Goal: Information Seeking & Learning: Learn about a topic

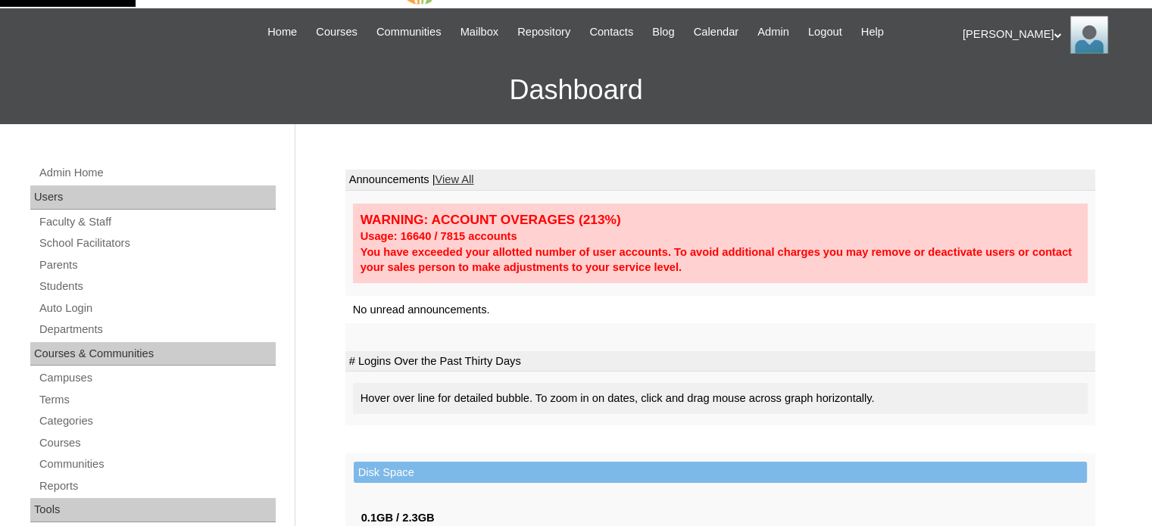
scroll to position [76, 0]
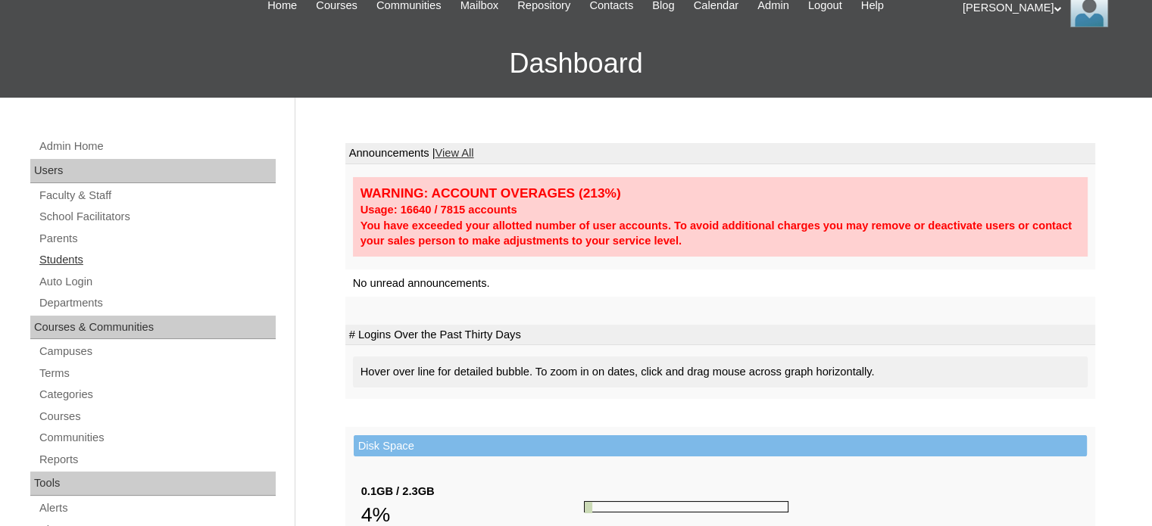
click at [67, 263] on link "Students" at bounding box center [157, 260] width 238 height 19
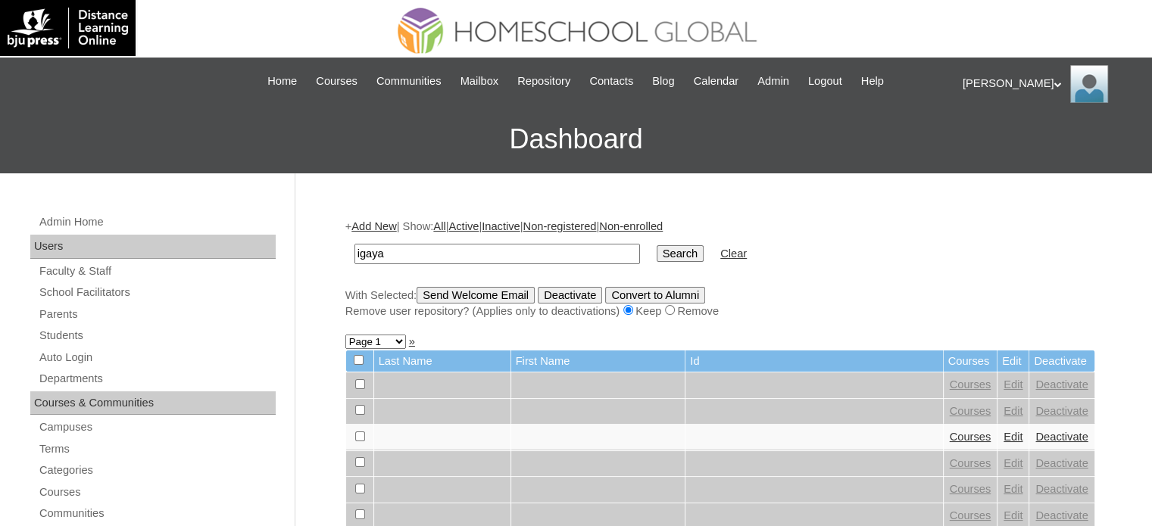
type input "igaya"
click at [656, 248] on input "Search" at bounding box center [679, 253] width 47 height 17
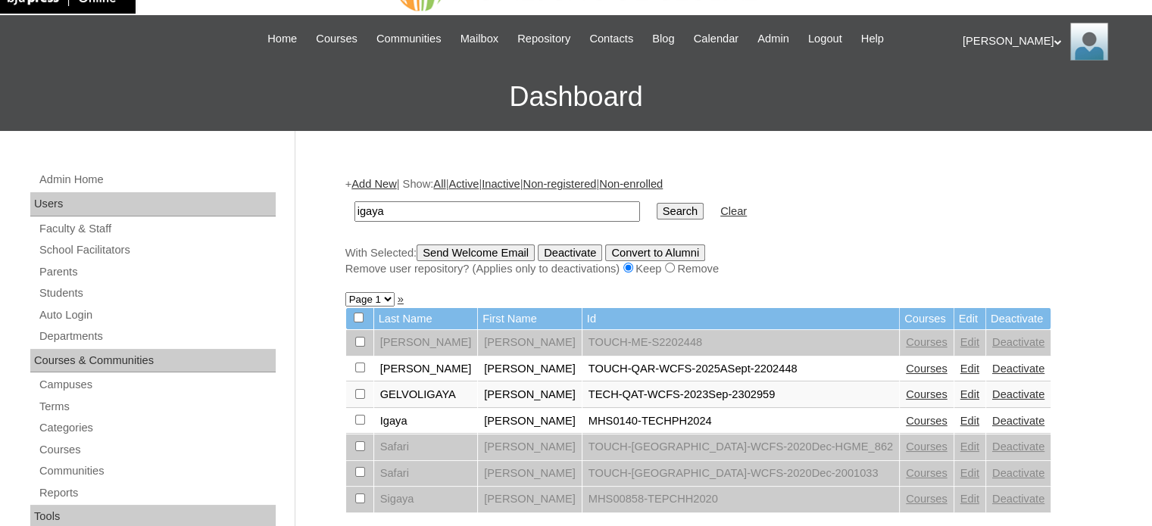
scroll to position [76, 0]
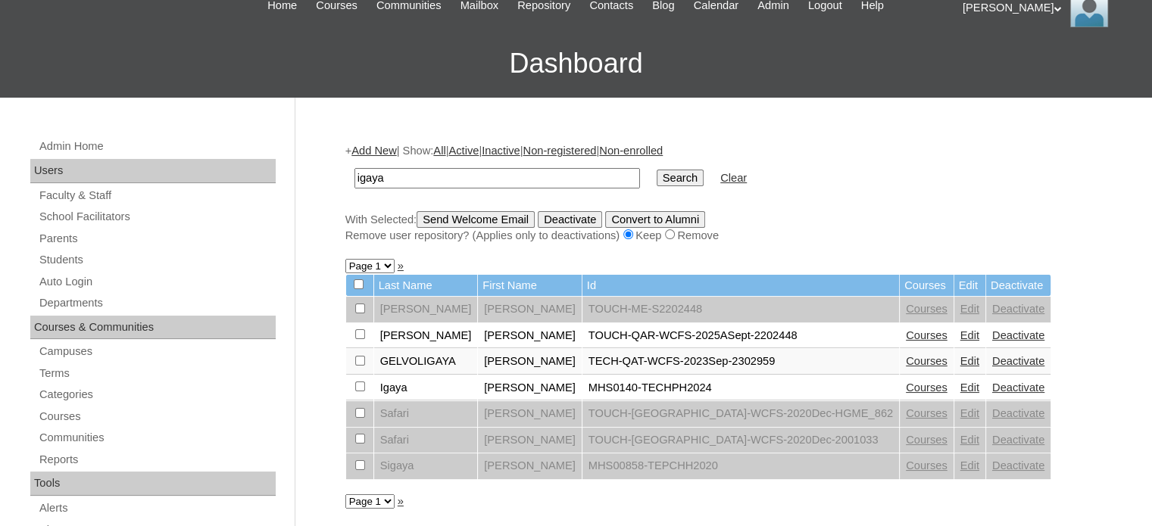
click at [906, 384] on link "Courses" at bounding box center [927, 388] width 42 height 12
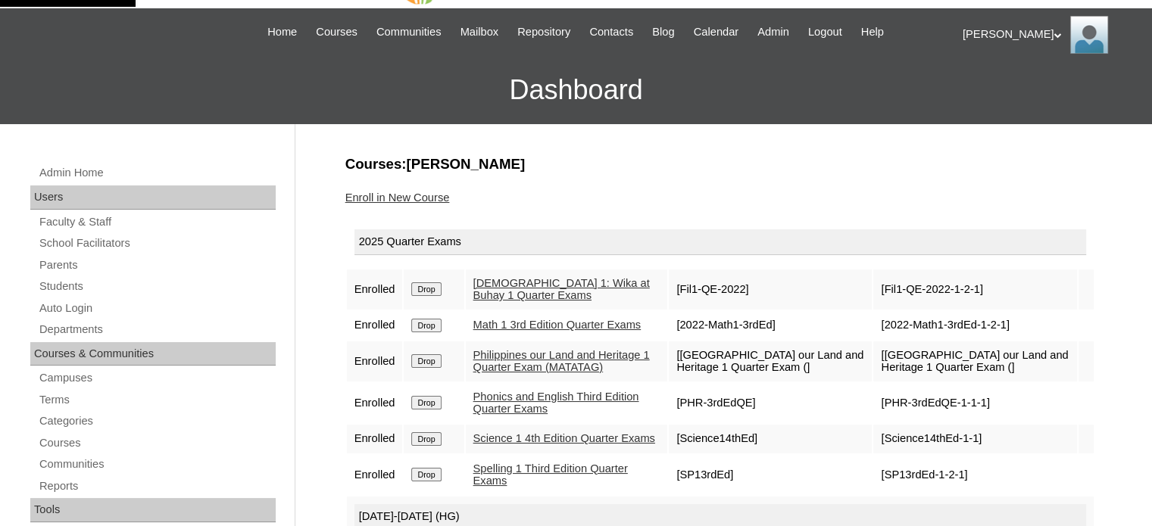
scroll to position [76, 0]
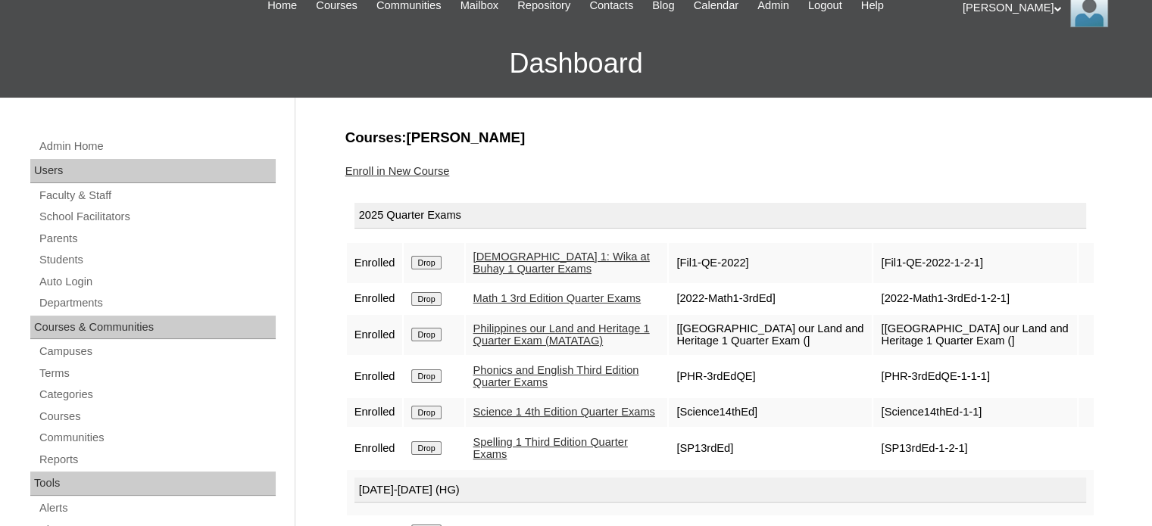
click at [569, 412] on link "Science 1 4th Edition Quarter Exams" at bounding box center [564, 412] width 182 height 12
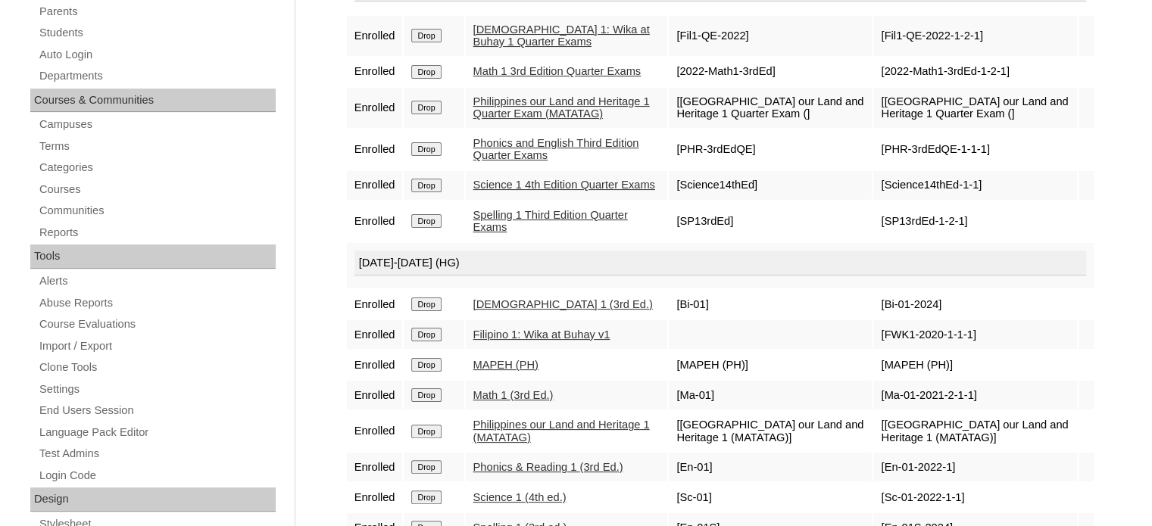
scroll to position [379, 0]
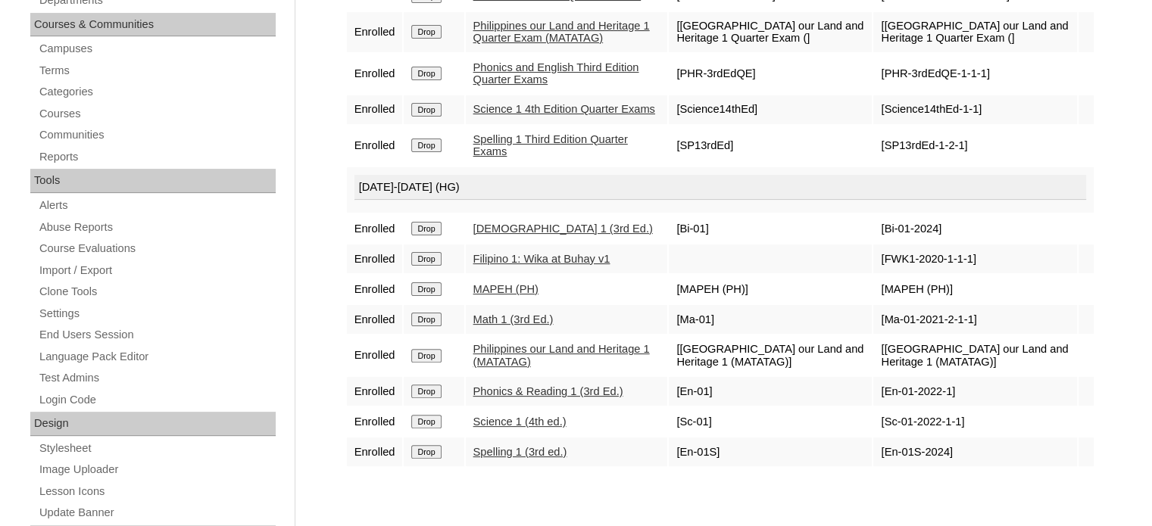
click at [508, 416] on link "Science 1 (4th ed.)" at bounding box center [519, 422] width 93 height 12
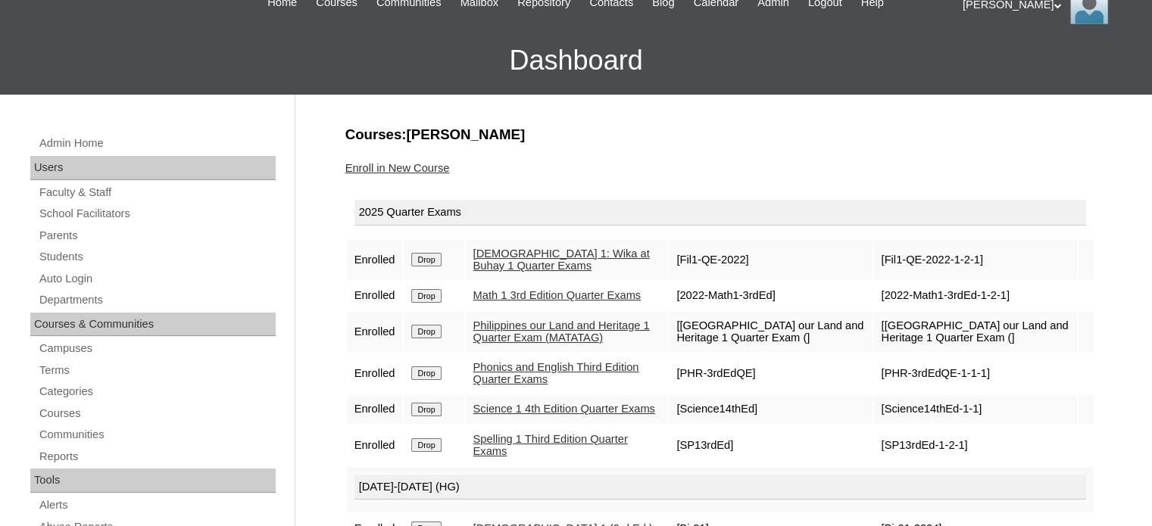
scroll to position [0, 0]
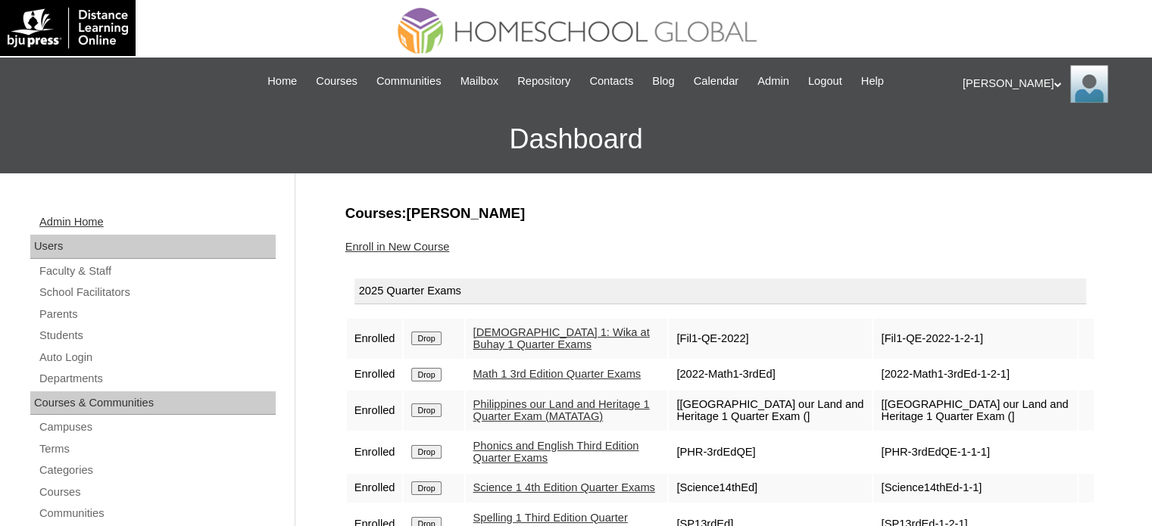
click at [82, 223] on link "Admin Home" at bounding box center [157, 222] width 238 height 19
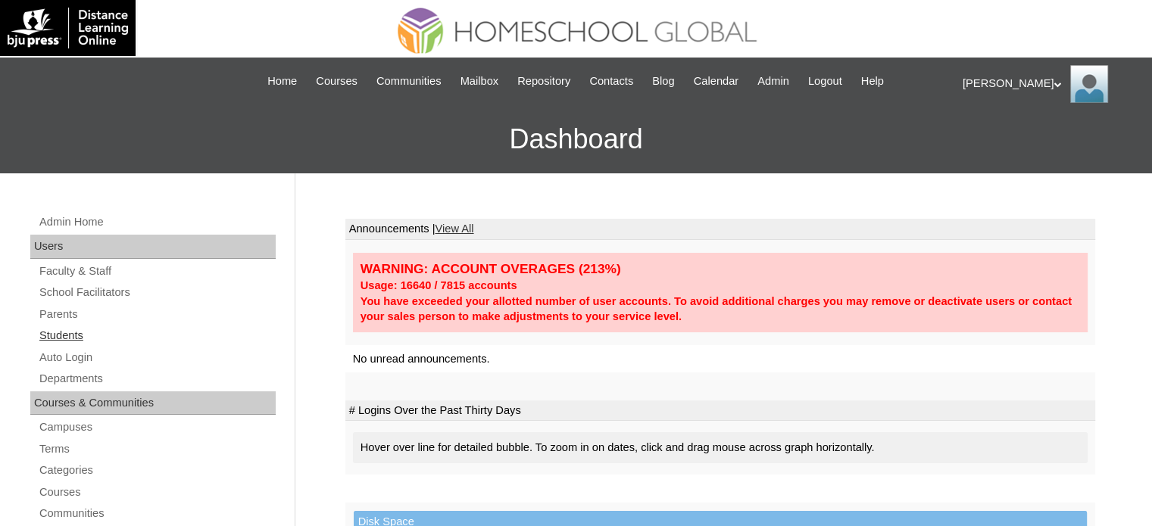
click at [67, 334] on link "Students" at bounding box center [157, 335] width 238 height 19
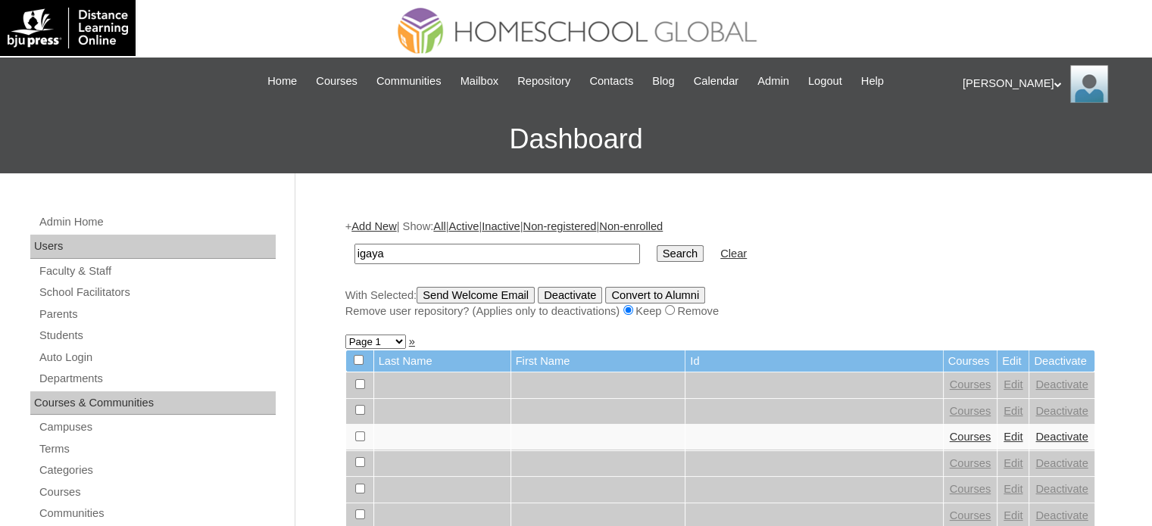
type input "igaya"
click at [656, 245] on input "Search" at bounding box center [679, 253] width 47 height 17
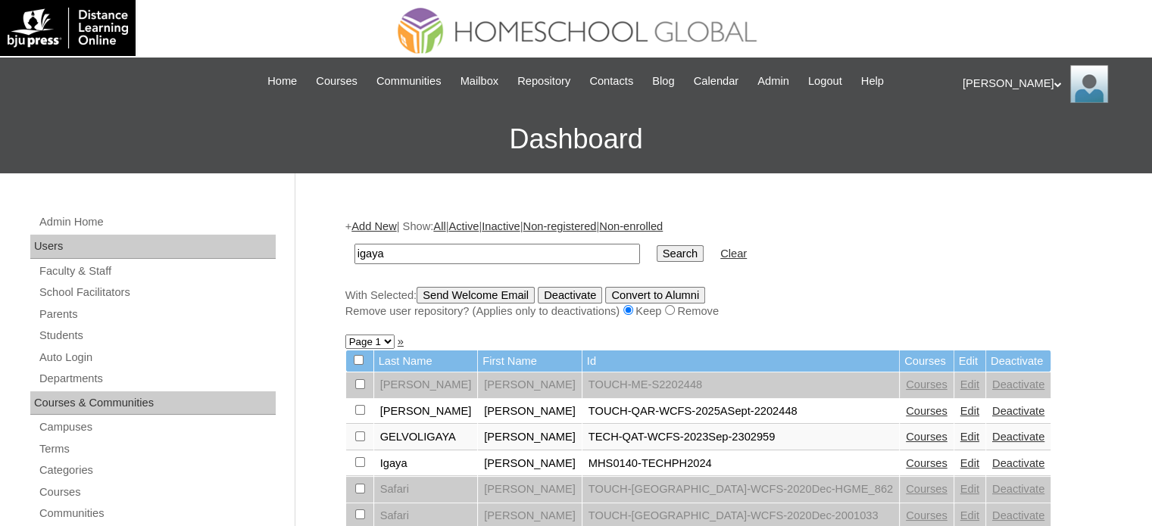
click at [906, 463] on link "Courses" at bounding box center [927, 463] width 42 height 12
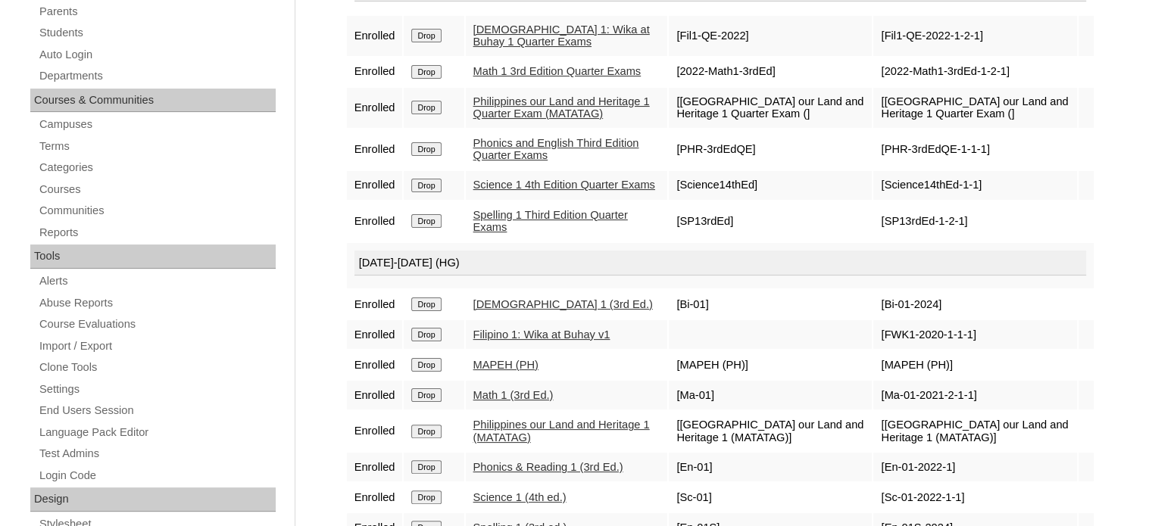
scroll to position [379, 0]
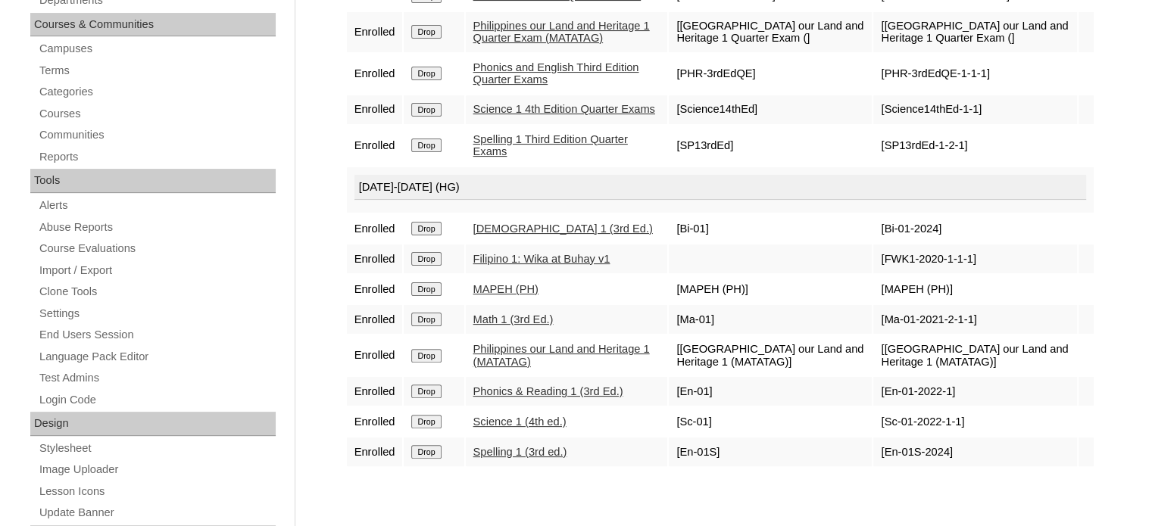
click at [527, 419] on link "Science 1 (4th ed.)" at bounding box center [519, 422] width 93 height 12
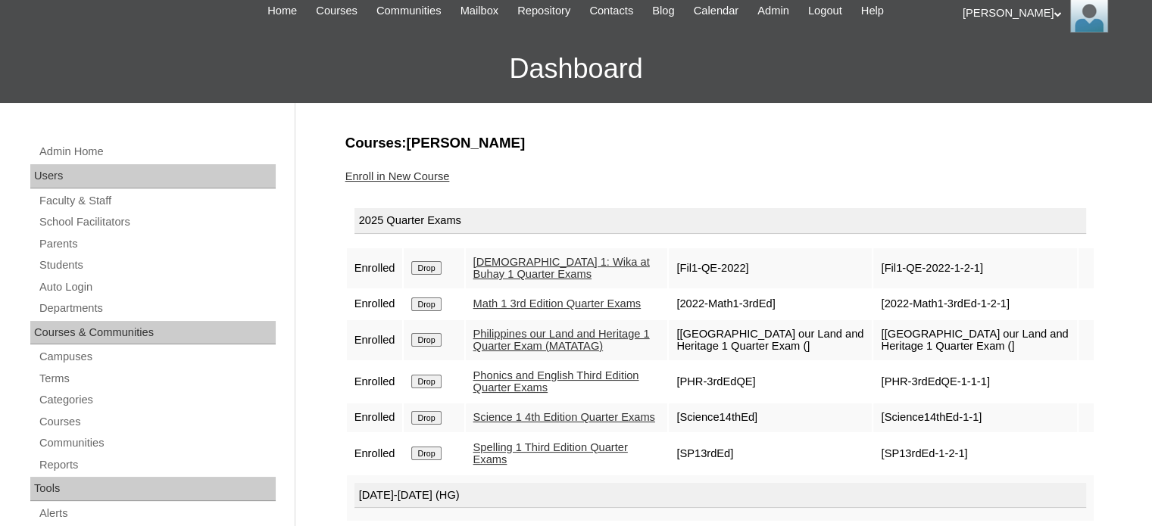
scroll to position [0, 0]
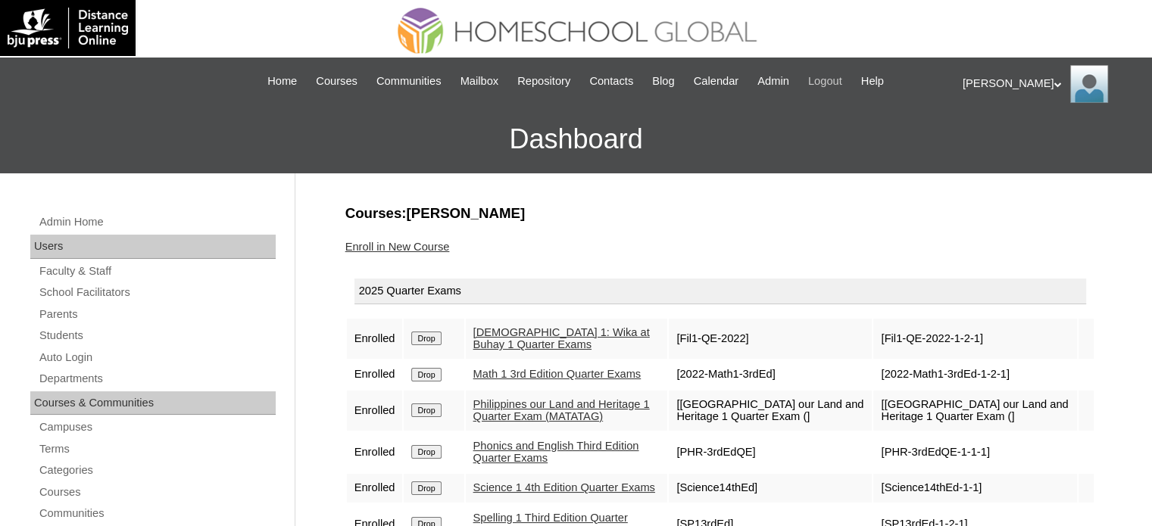
click at [842, 84] on span "Logout" at bounding box center [825, 81] width 34 height 17
